Goal: Information Seeking & Learning: Learn about a topic

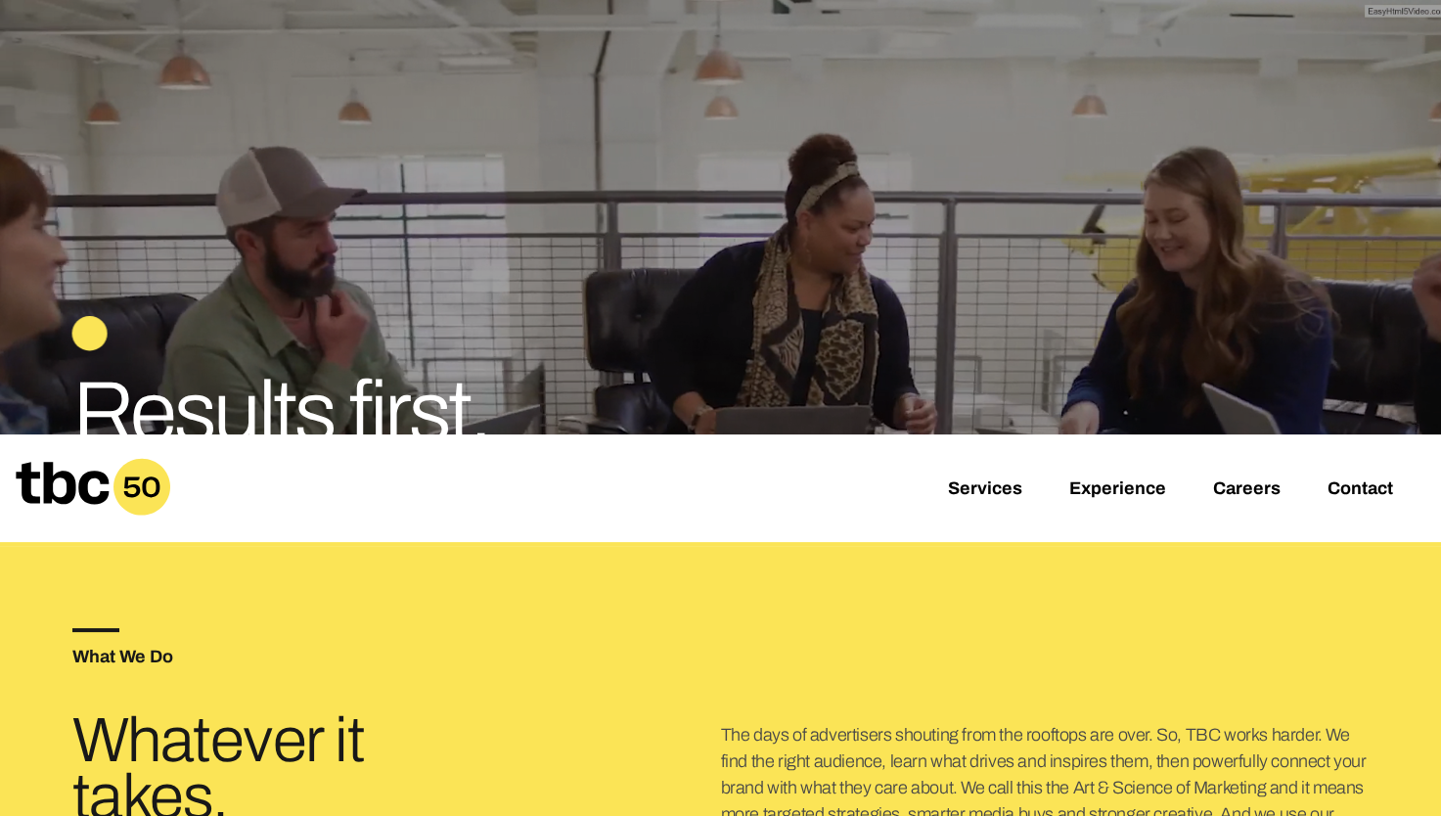
scroll to position [293, 0]
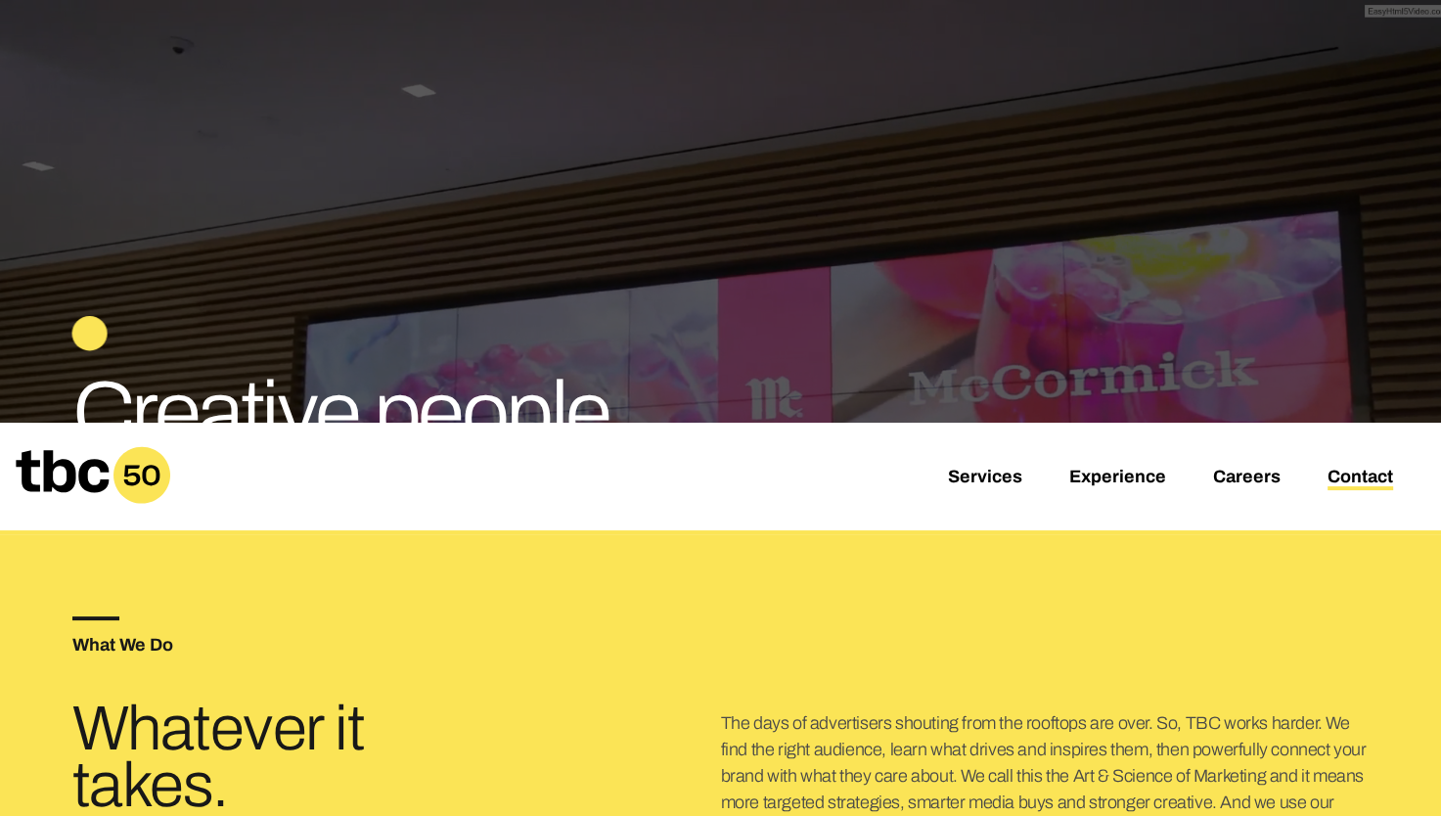
click at [1345, 478] on link "Contact" at bounding box center [1360, 478] width 66 height 23
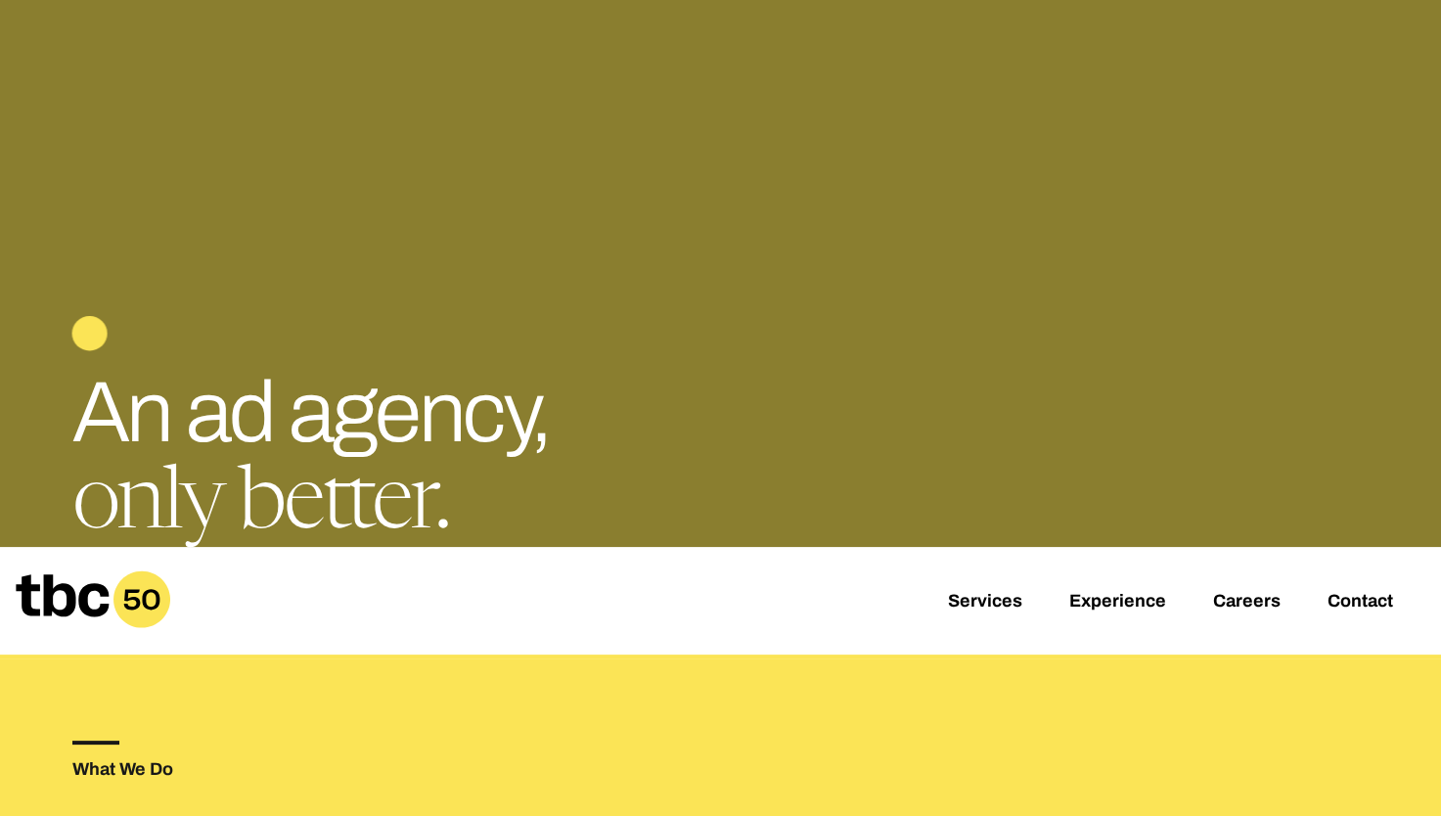
scroll to position [391, 0]
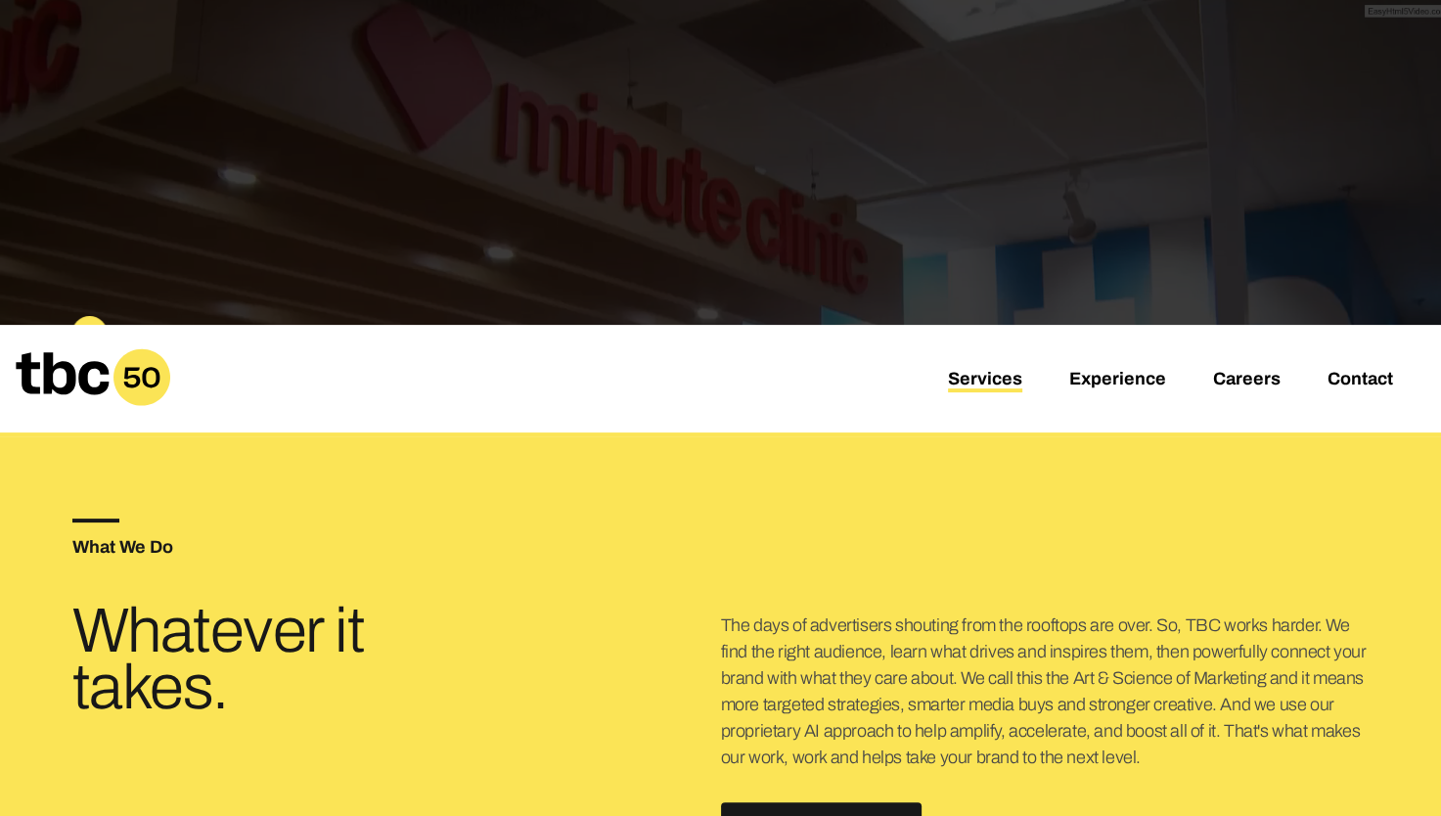
click at [999, 383] on link "Services" at bounding box center [985, 380] width 74 height 23
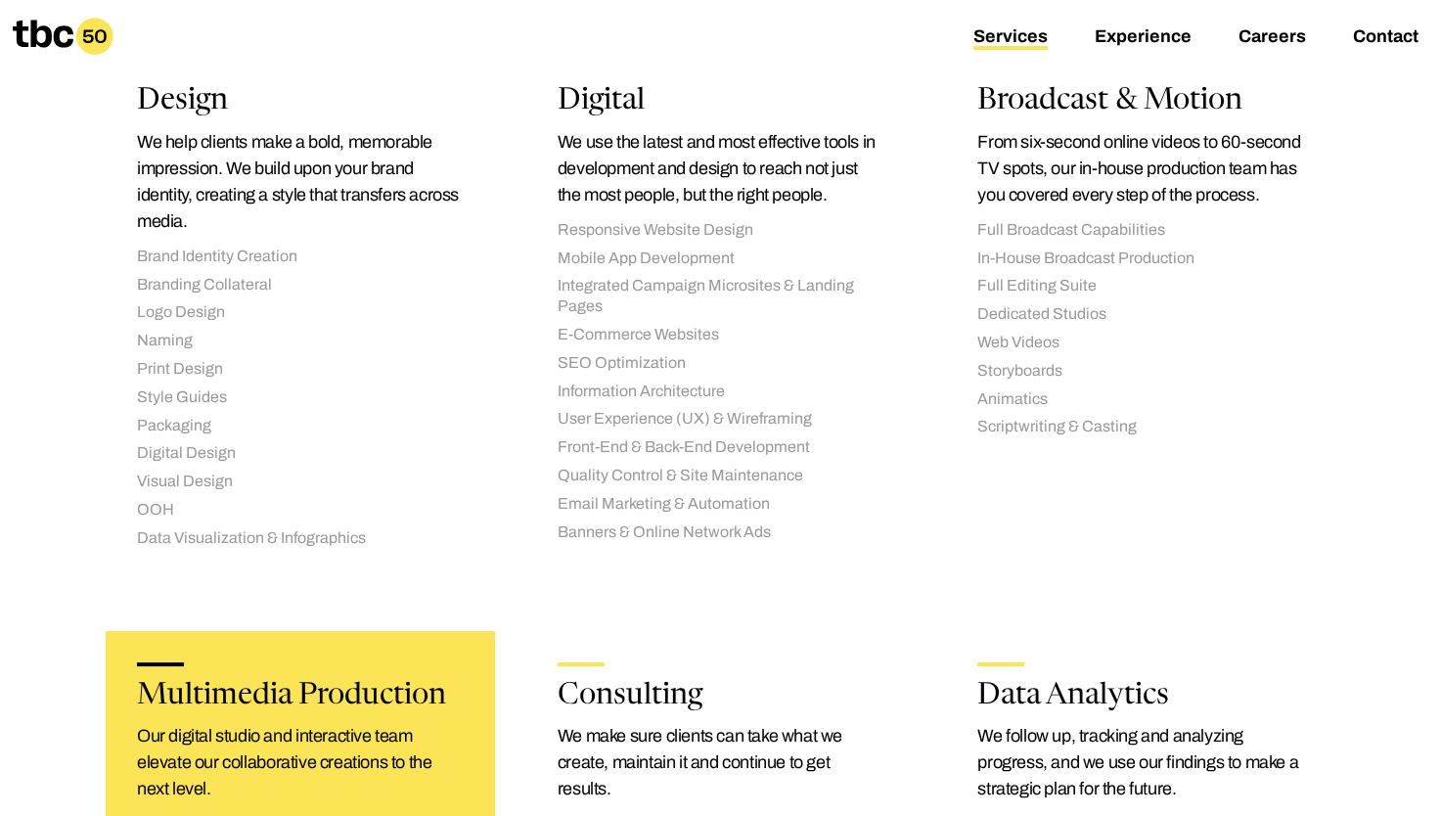
scroll to position [1956, 0]
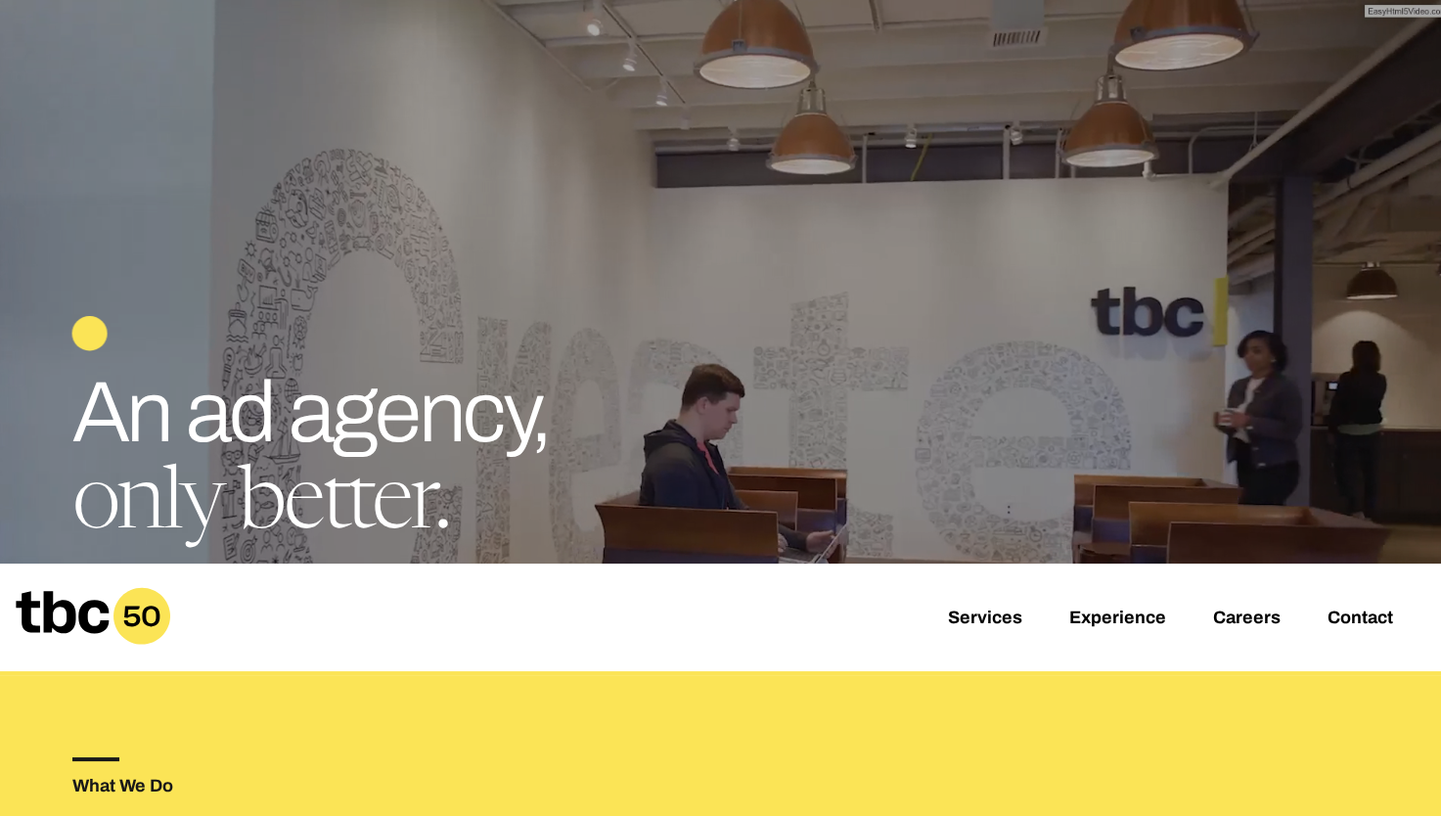
scroll to position [196, 0]
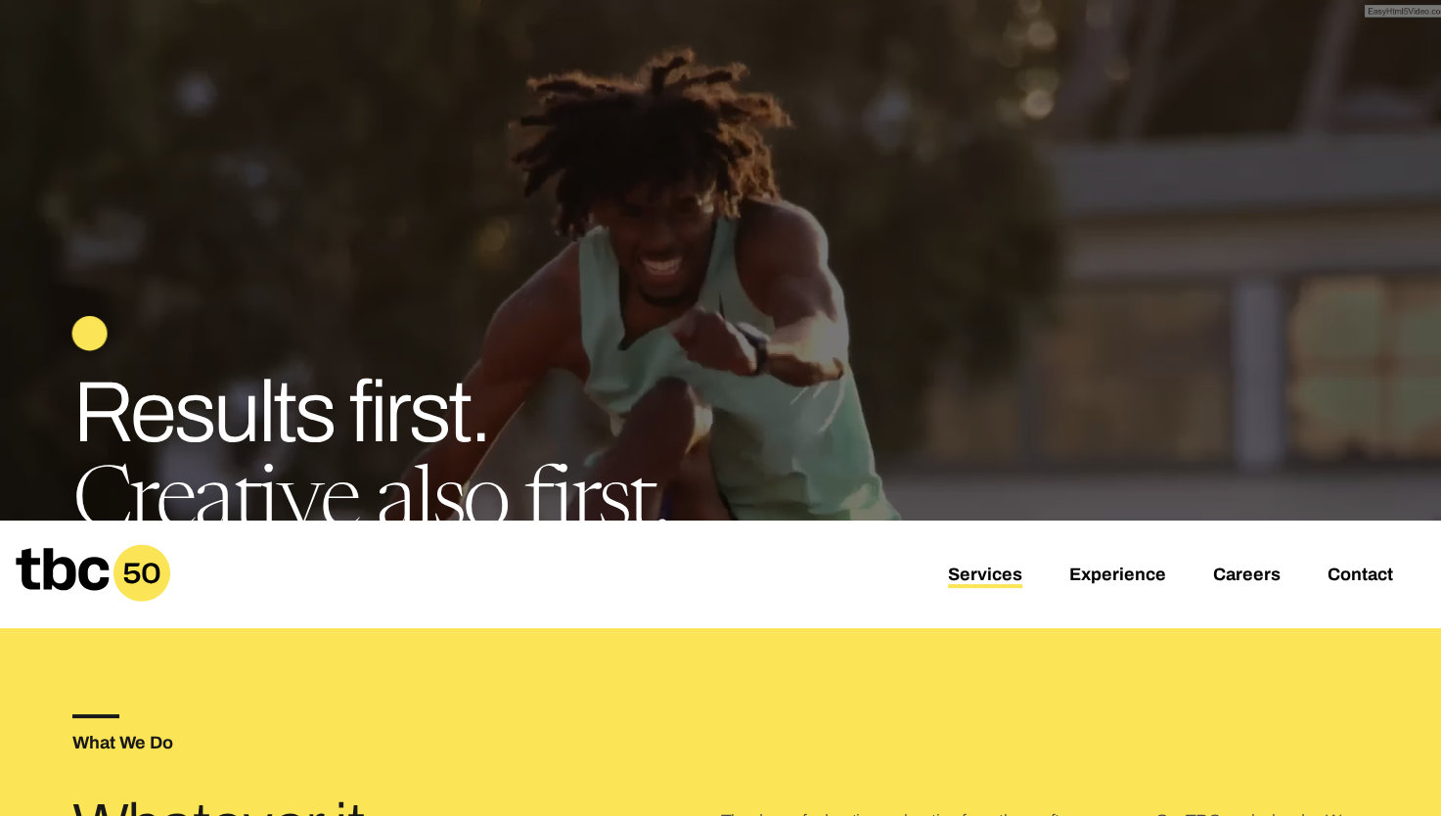
click at [964, 575] on link "Services" at bounding box center [985, 575] width 74 height 23
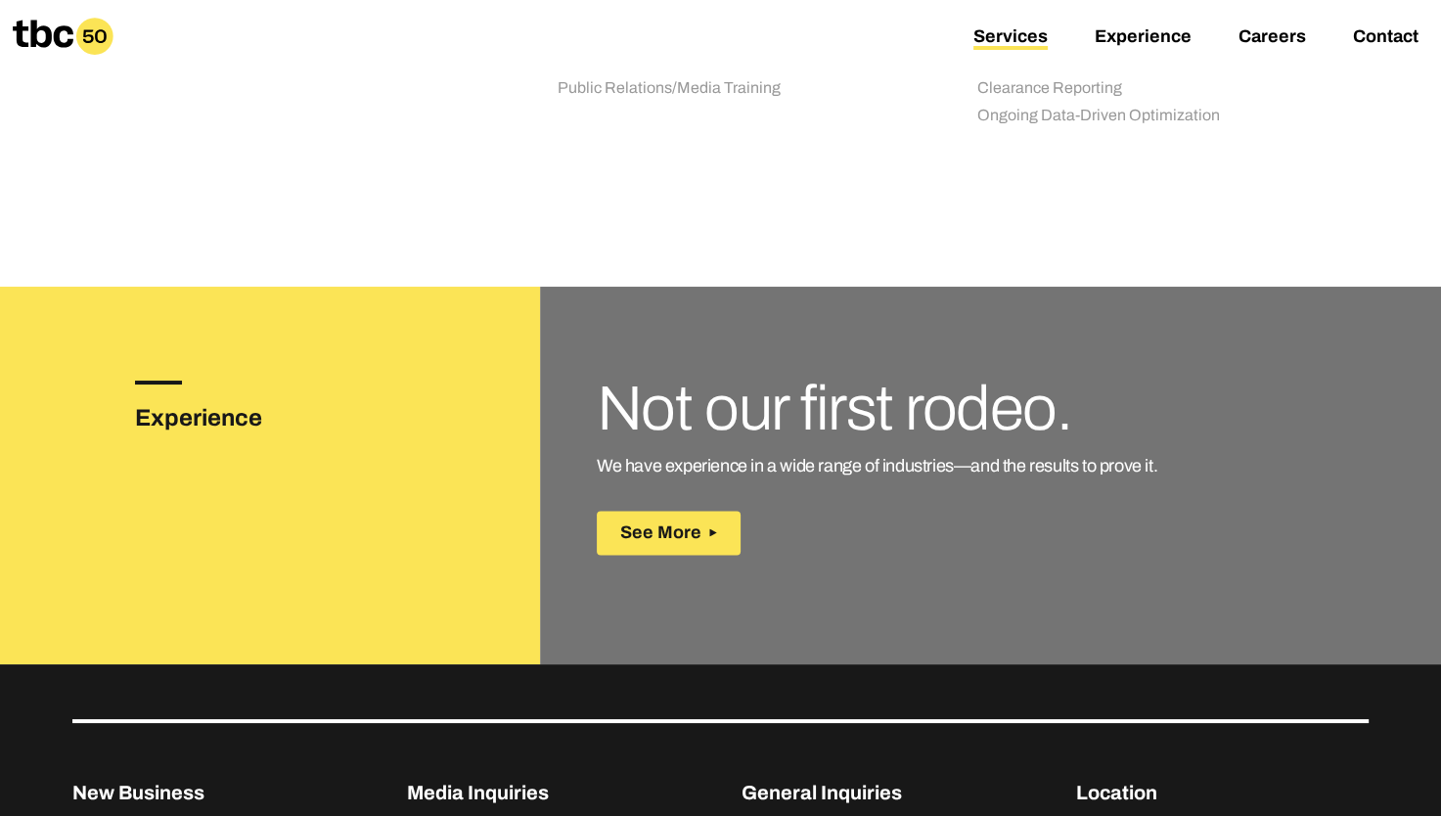
scroll to position [2836, 0]
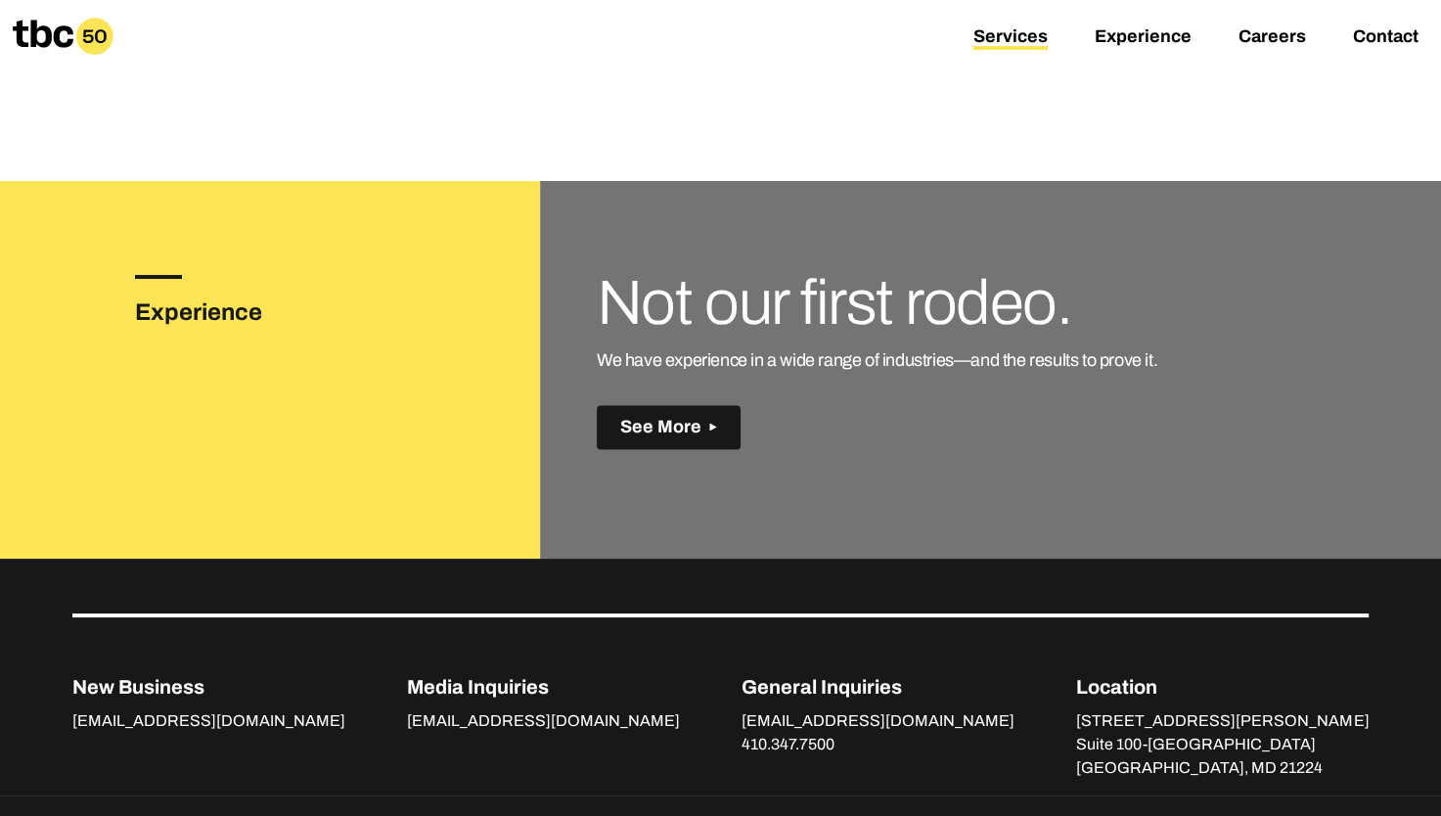
click at [641, 421] on span "See More" at bounding box center [660, 427] width 81 height 21
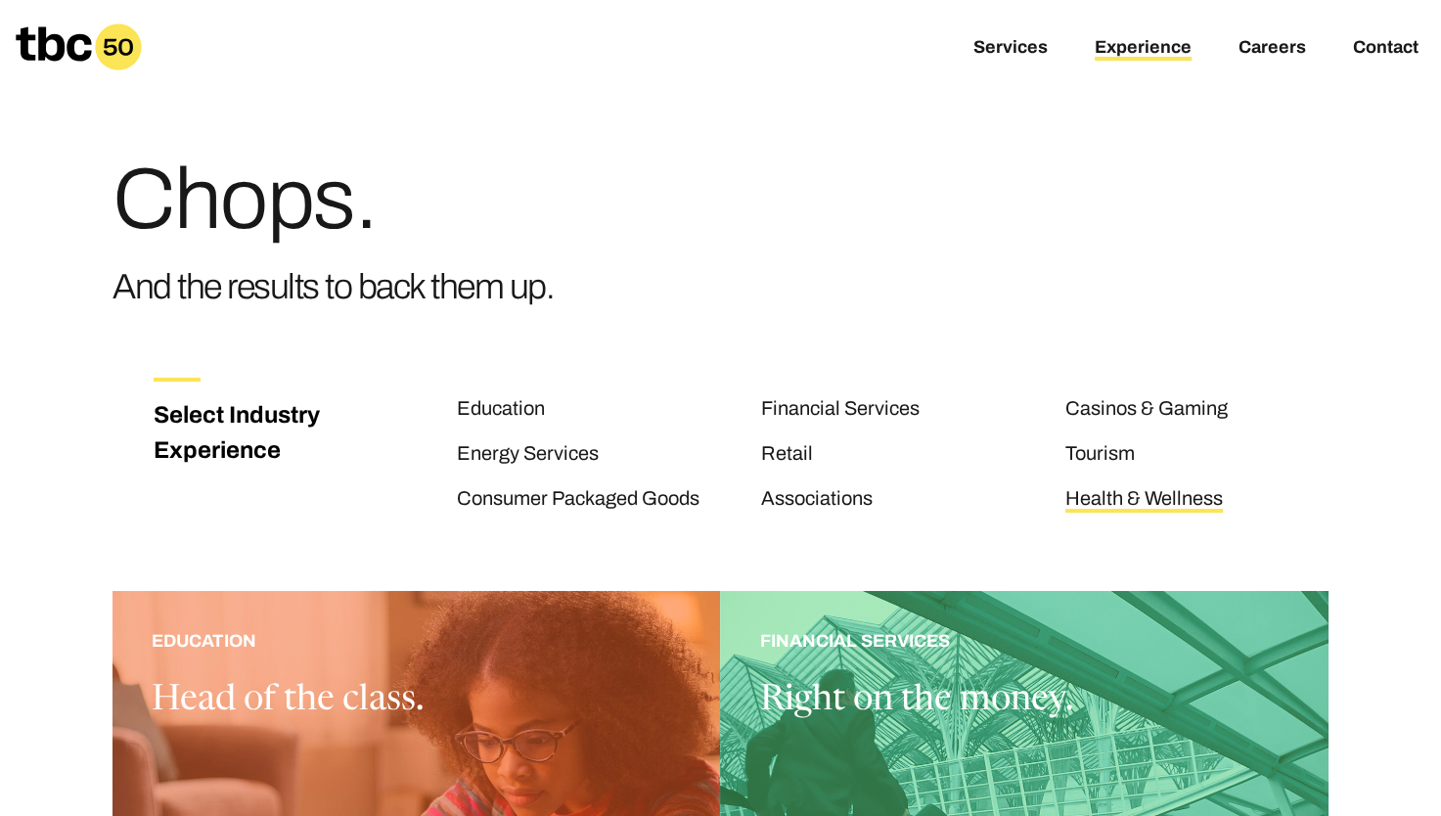
click at [1124, 487] on link "Health & Wellness" at bounding box center [1143, 499] width 157 height 25
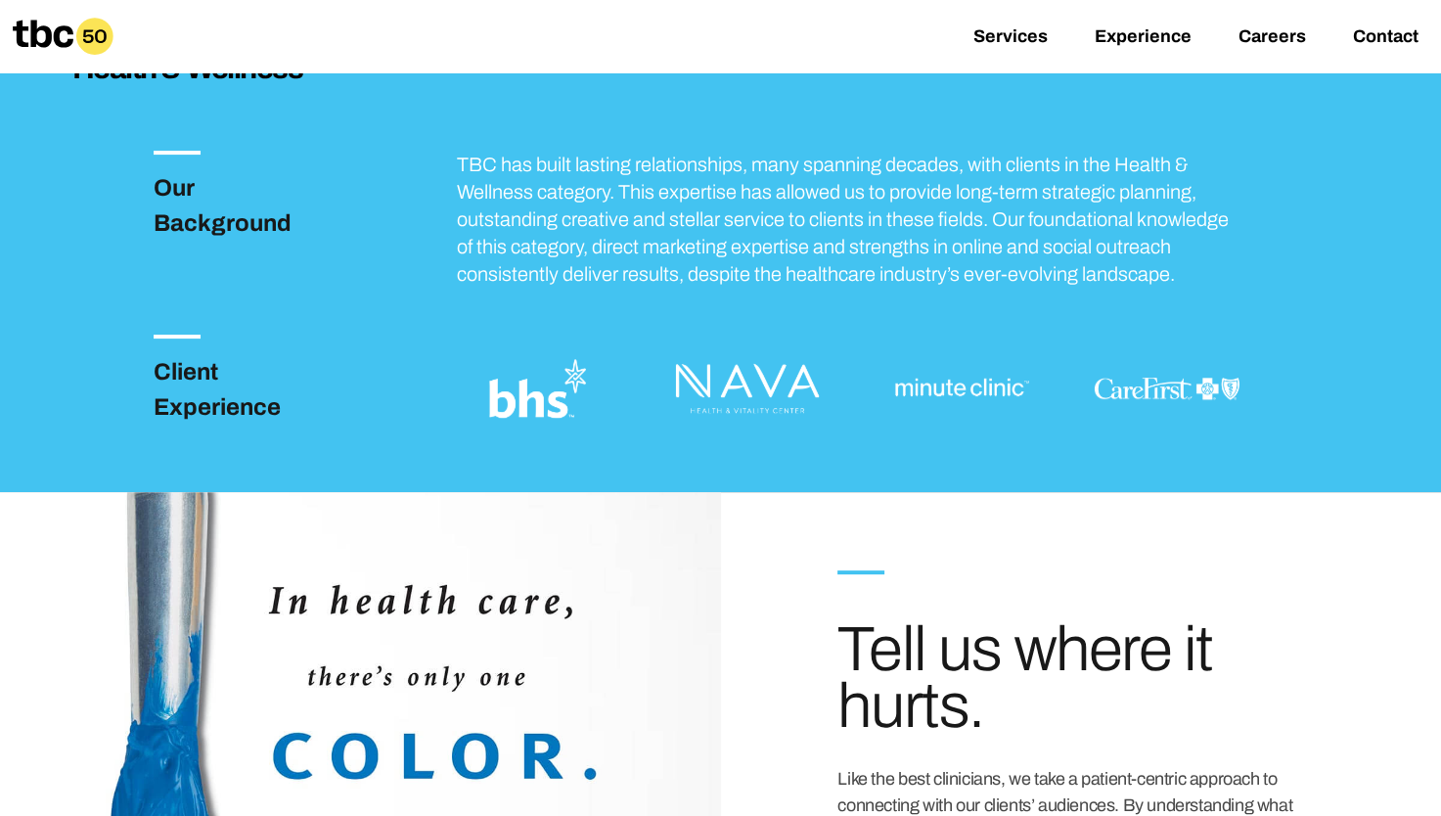
scroll to position [489, 0]
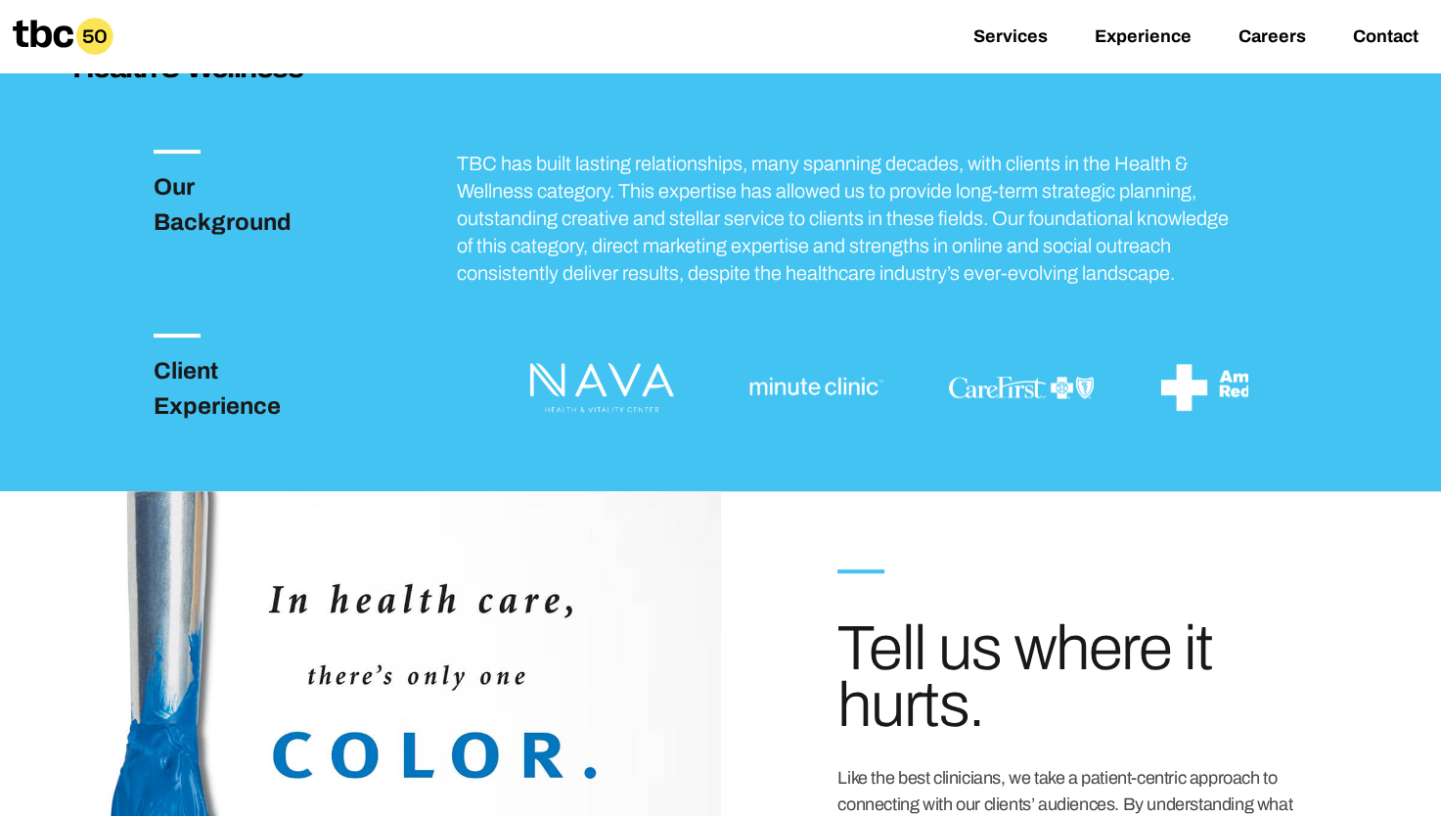
drag, startPoint x: 1168, startPoint y: 384, endPoint x: 1093, endPoint y: 444, distance: 95.3
click at [1093, 444] on div "Health & Wellness Our Background TBC has built lasting relationships, many span…" at bounding box center [720, 245] width 1297 height 491
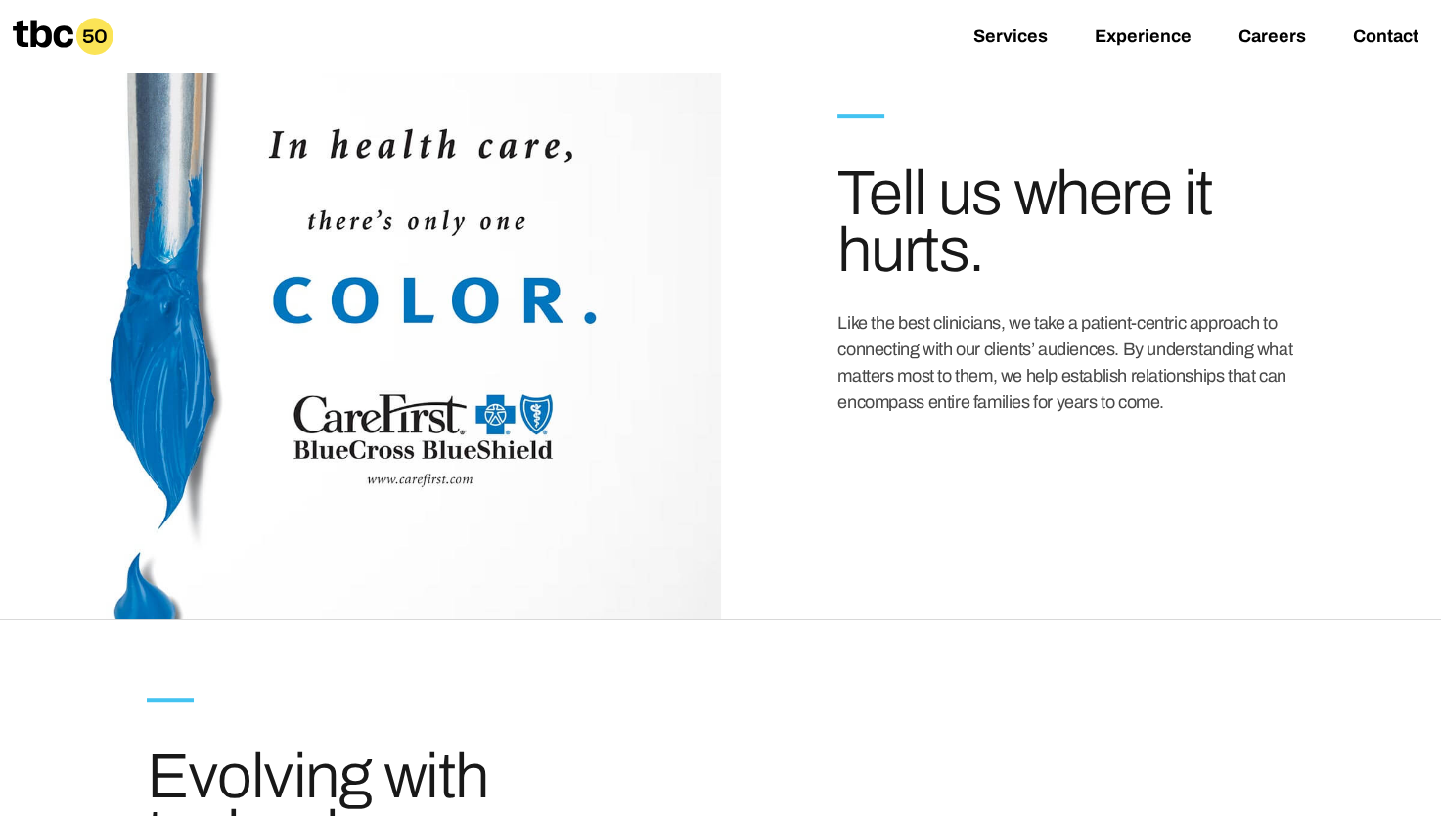
scroll to position [978, 0]
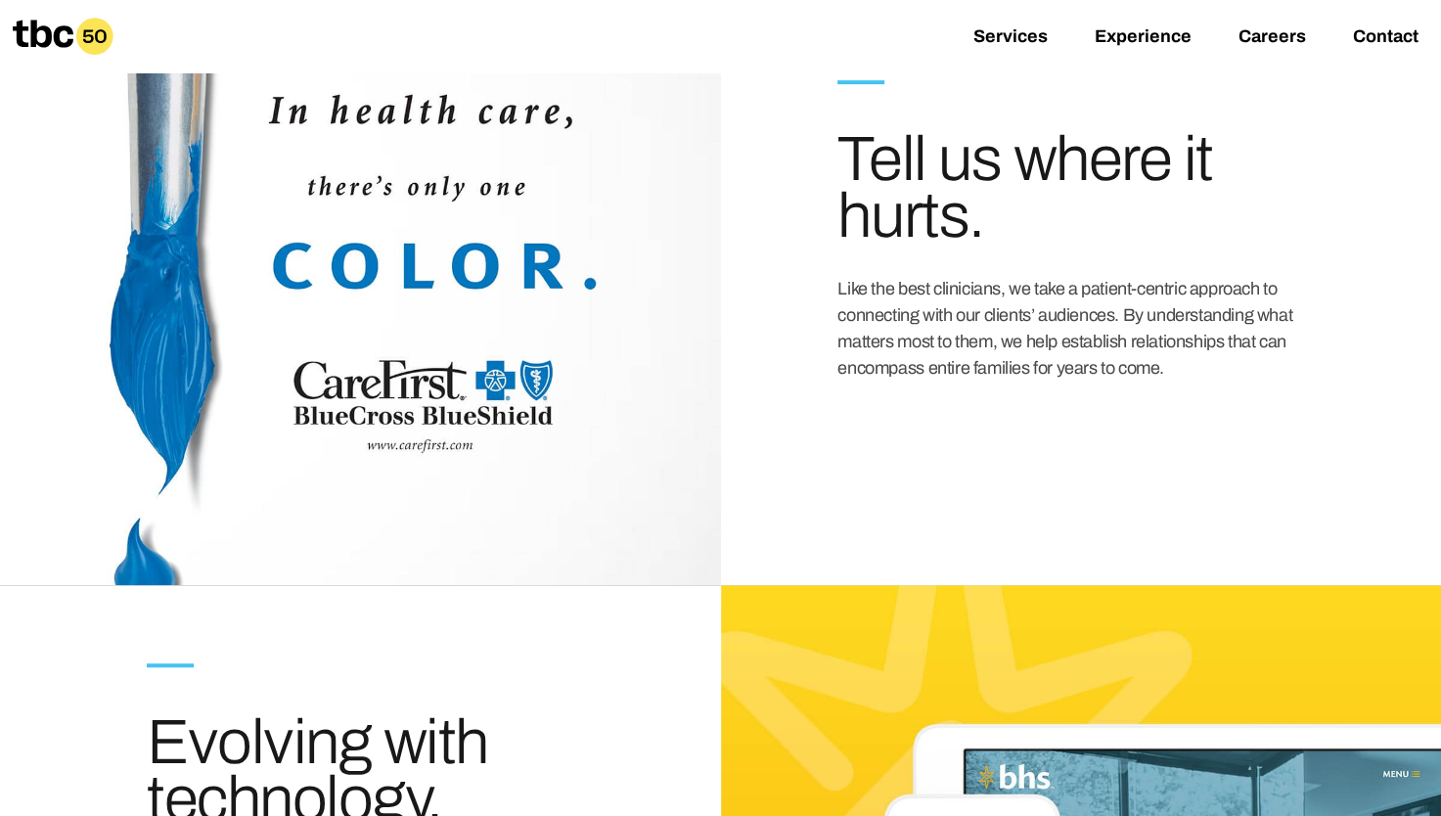
drag, startPoint x: 484, startPoint y: 295, endPoint x: 472, endPoint y: 327, distance: 33.4
click at [472, 327] on div at bounding box center [360, 293] width 721 height 583
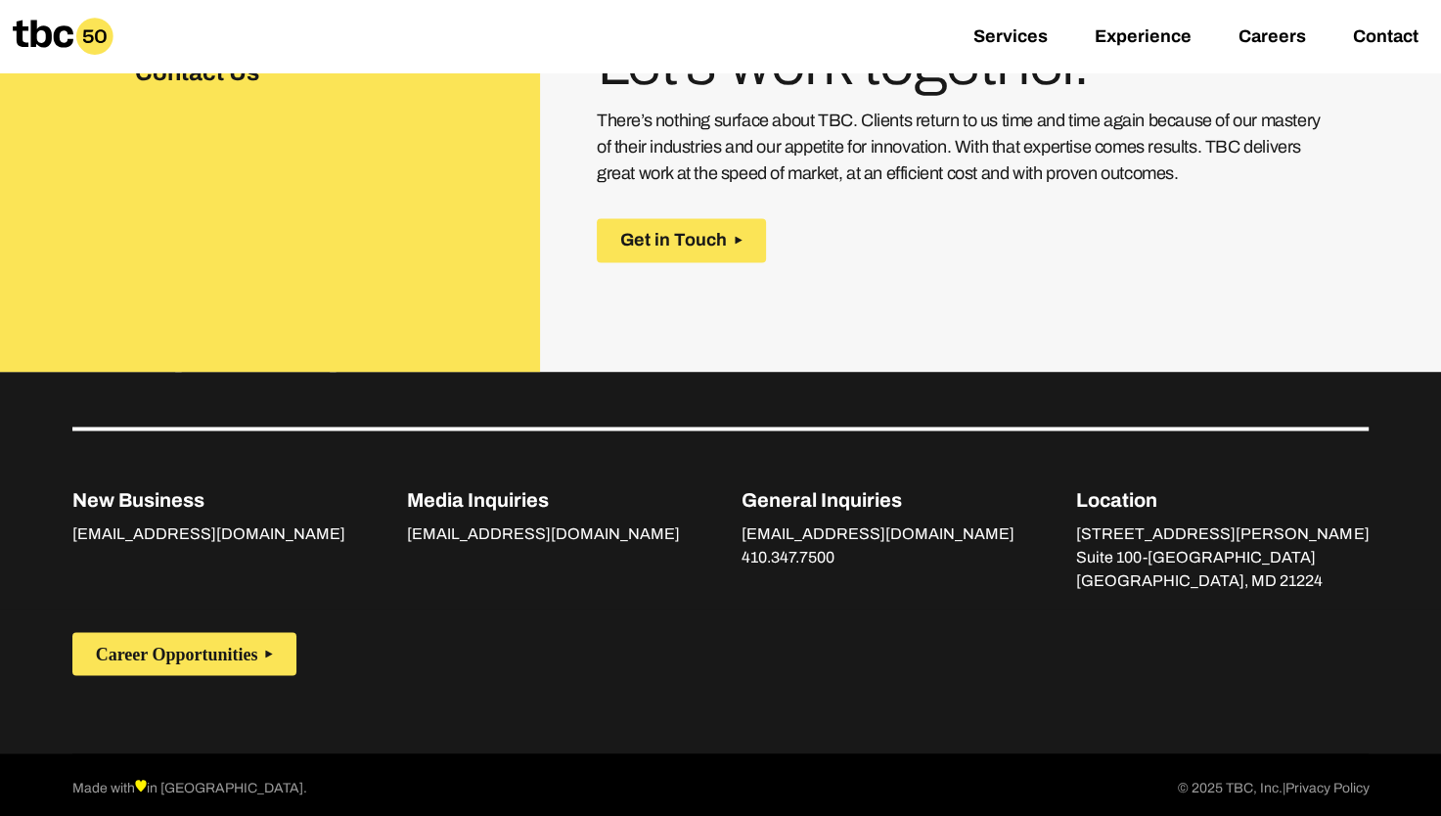
scroll to position [2953, 0]
